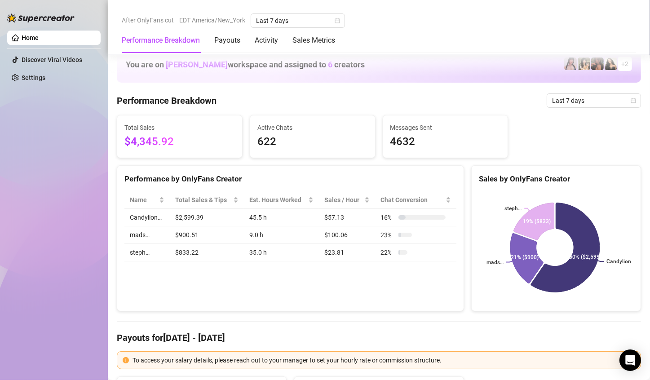
scroll to position [449, 0]
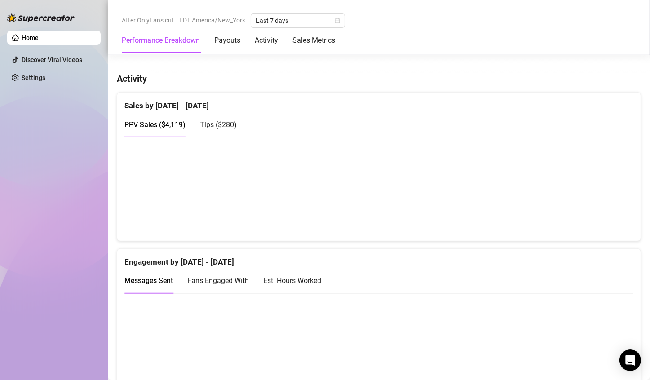
scroll to position [478, 0]
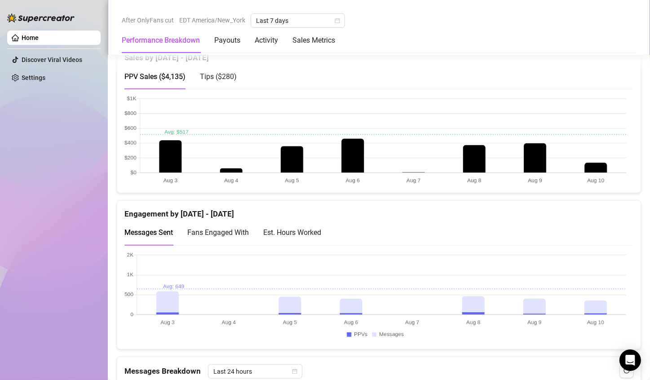
scroll to position [449, 0]
